Goal: Transaction & Acquisition: Book appointment/travel/reservation

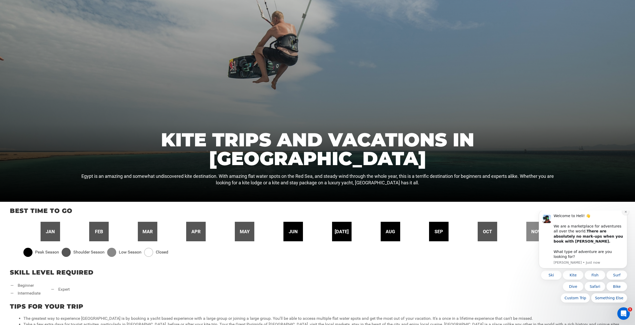
click at [627, 215] on button "Dismiss notification" at bounding box center [625, 211] width 7 height 7
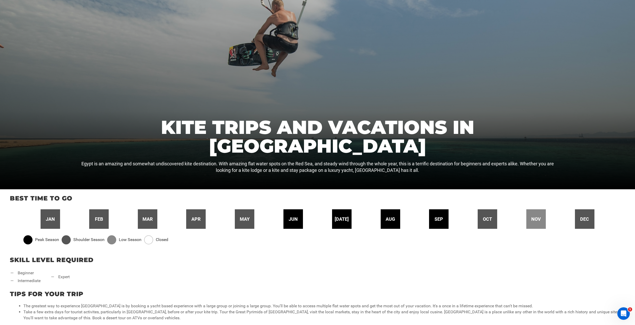
scroll to position [100, 0]
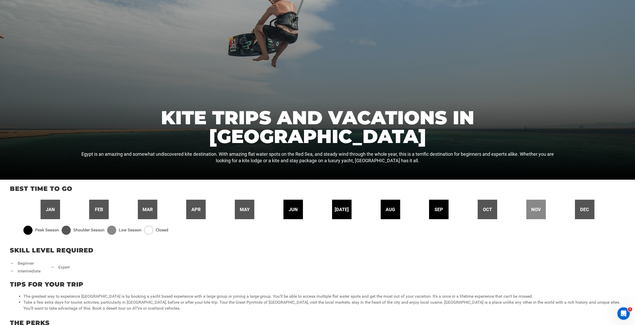
click at [438, 211] on span "sep" at bounding box center [438, 209] width 9 height 7
click at [441, 209] on span "sep" at bounding box center [438, 209] width 9 height 7
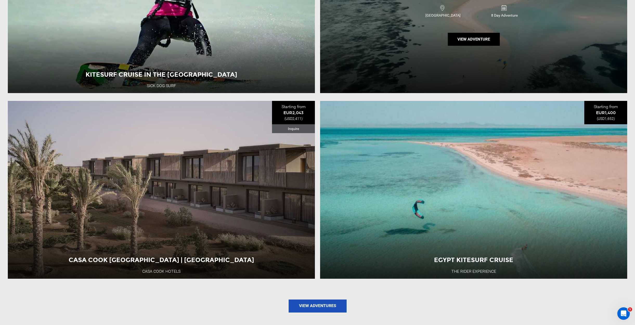
scroll to position [736, 0]
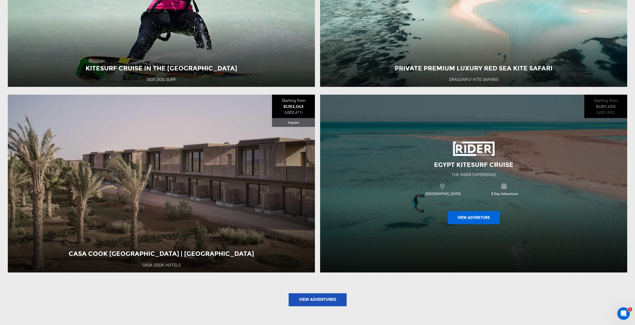
click at [476, 219] on button "View Adventure" at bounding box center [474, 217] width 52 height 13
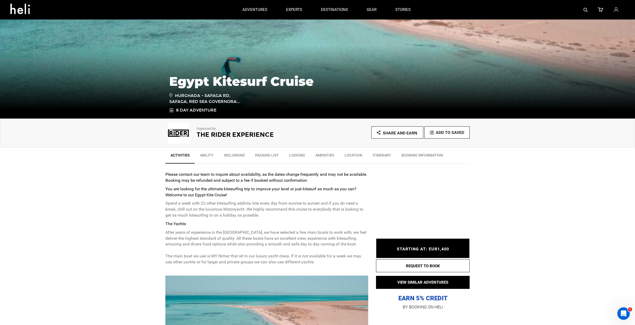
scroll to position [152, 0]
